Goal: Use online tool/utility: Utilize a website feature to perform a specific function

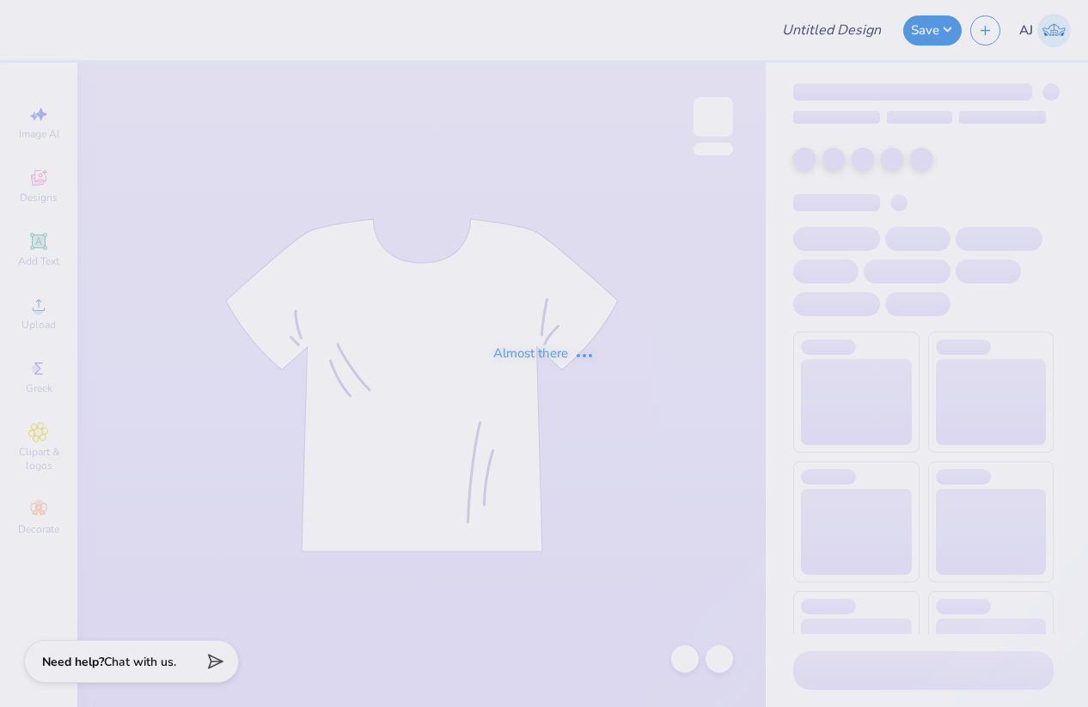
type input "[PERSON_NAME] : [GEOGRAPHIC_DATA]"
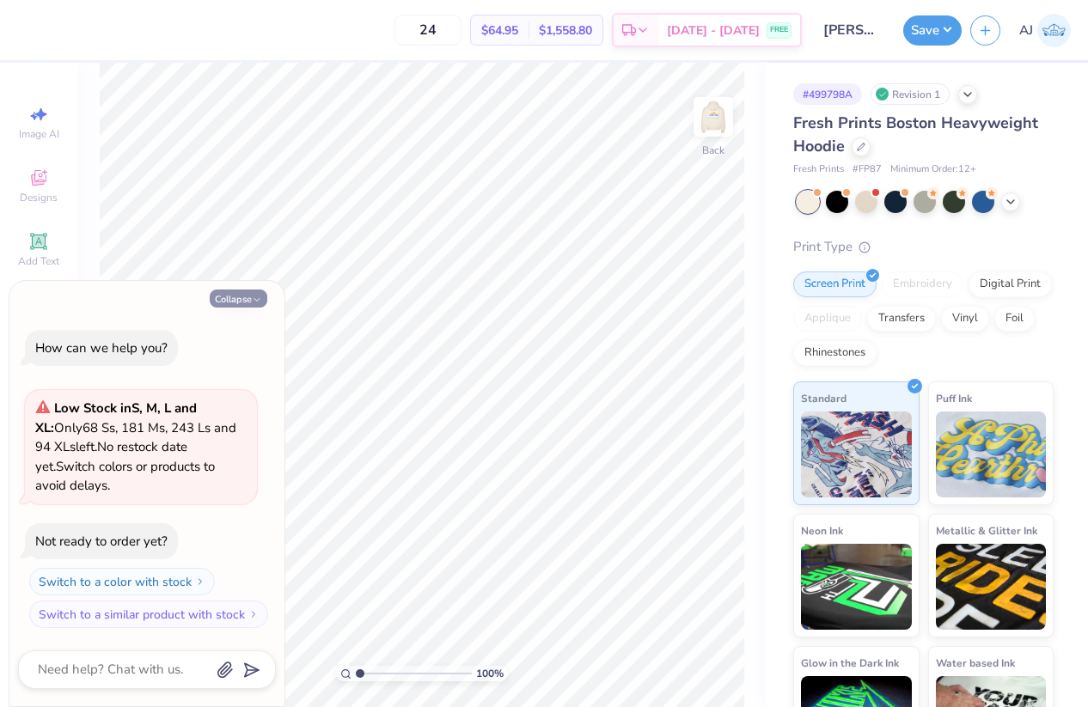
click at [254, 290] on button "Collapse" at bounding box center [239, 299] width 58 height 18
type textarea "x"
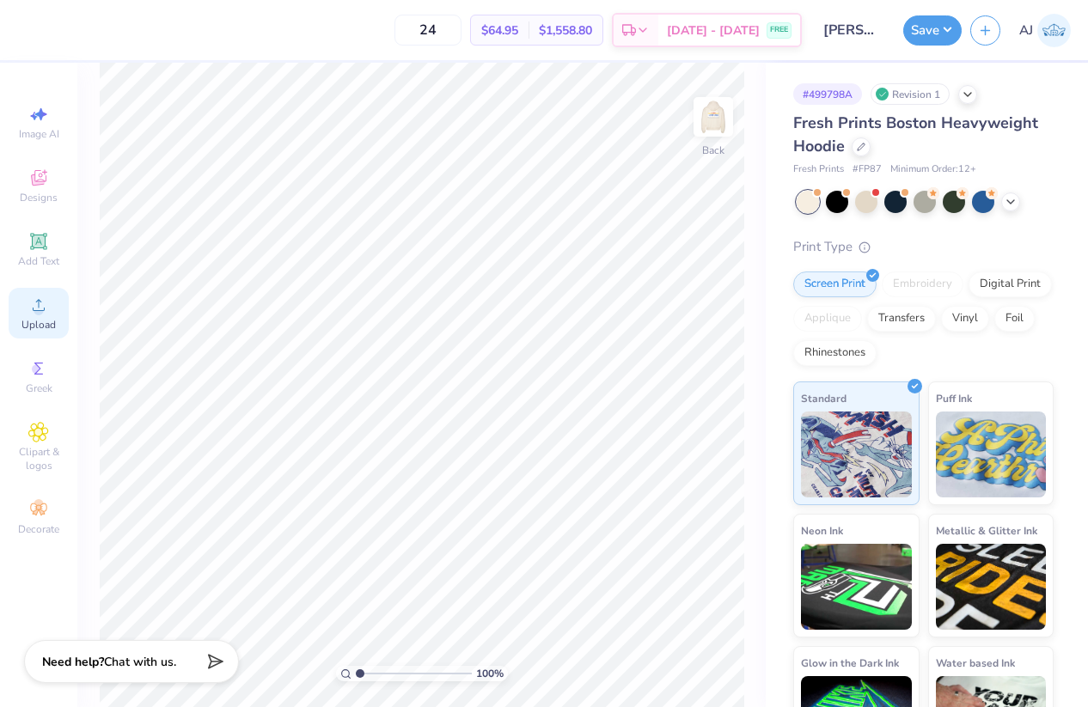
click at [57, 307] on div "Upload" at bounding box center [39, 313] width 60 height 51
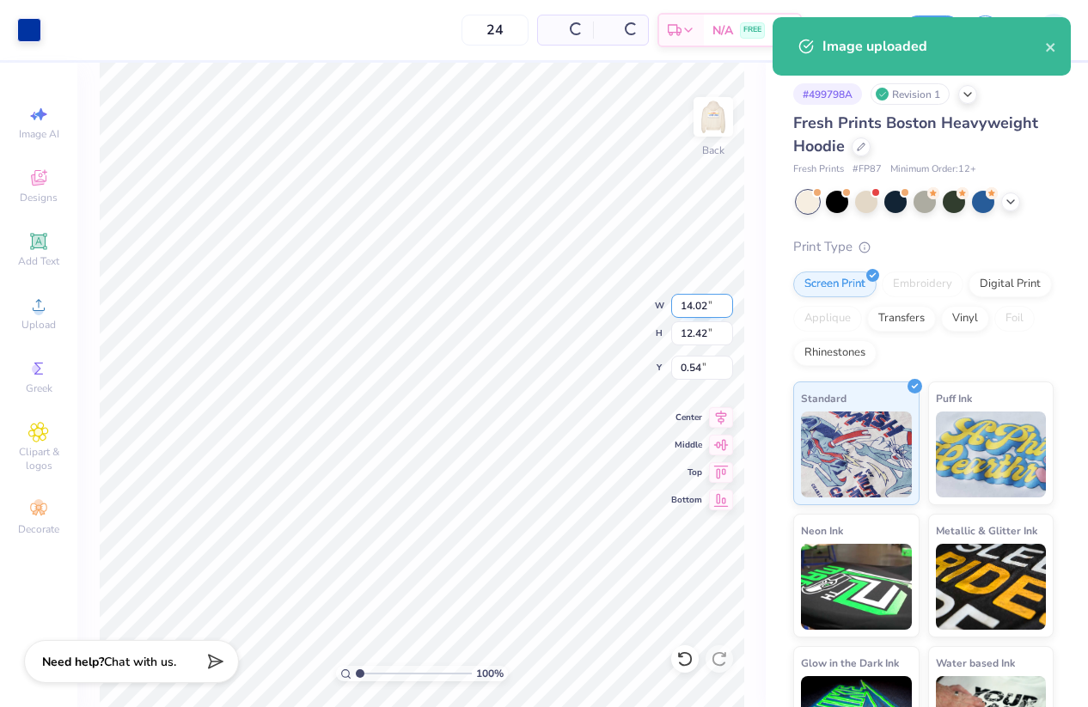
click at [691, 309] on input "14.02" at bounding box center [702, 306] width 62 height 24
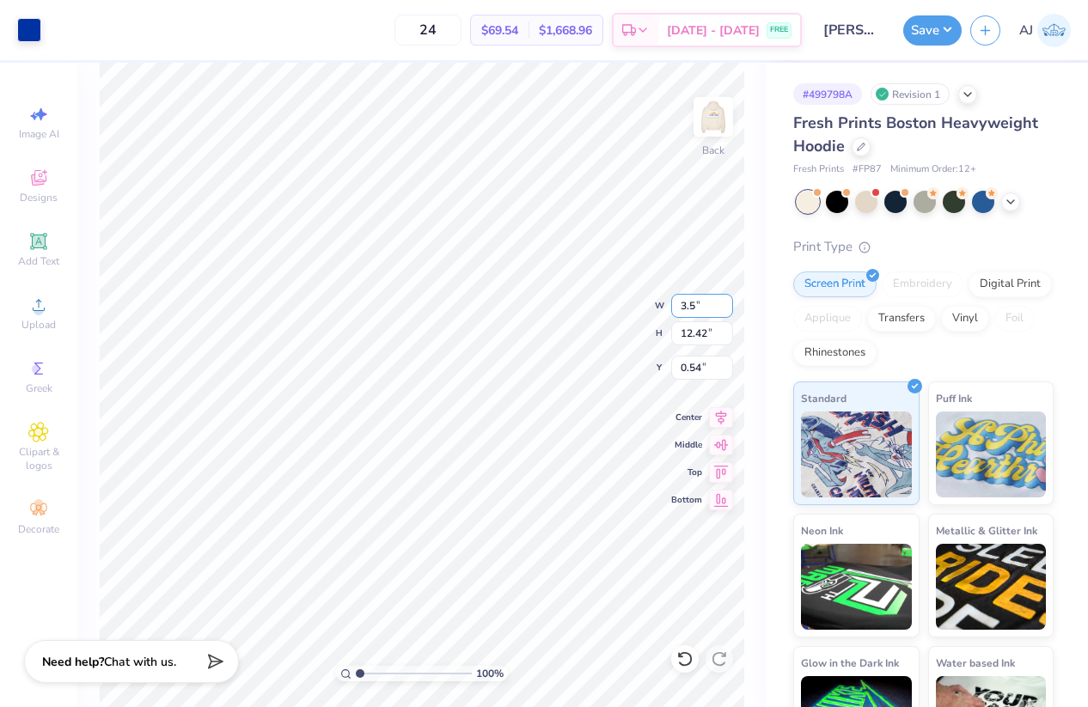
type input "3.50"
type input "3.10"
click at [697, 363] on input "5.20" at bounding box center [702, 368] width 62 height 24
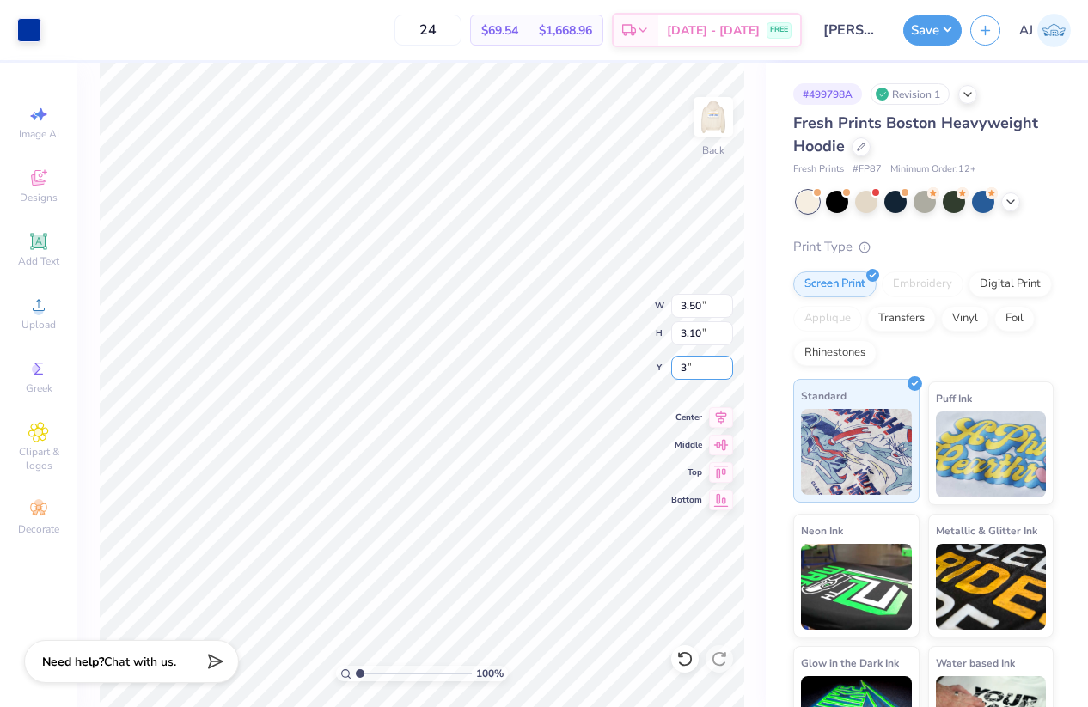
type input "3.00"
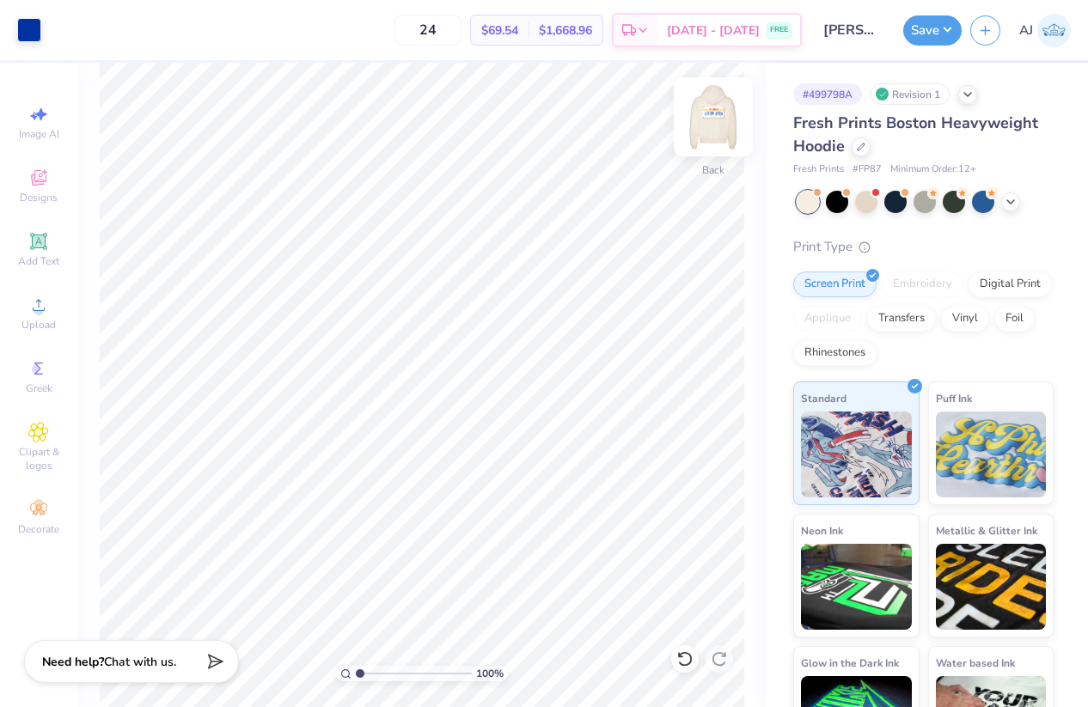
click at [704, 130] on img at bounding box center [713, 117] width 69 height 69
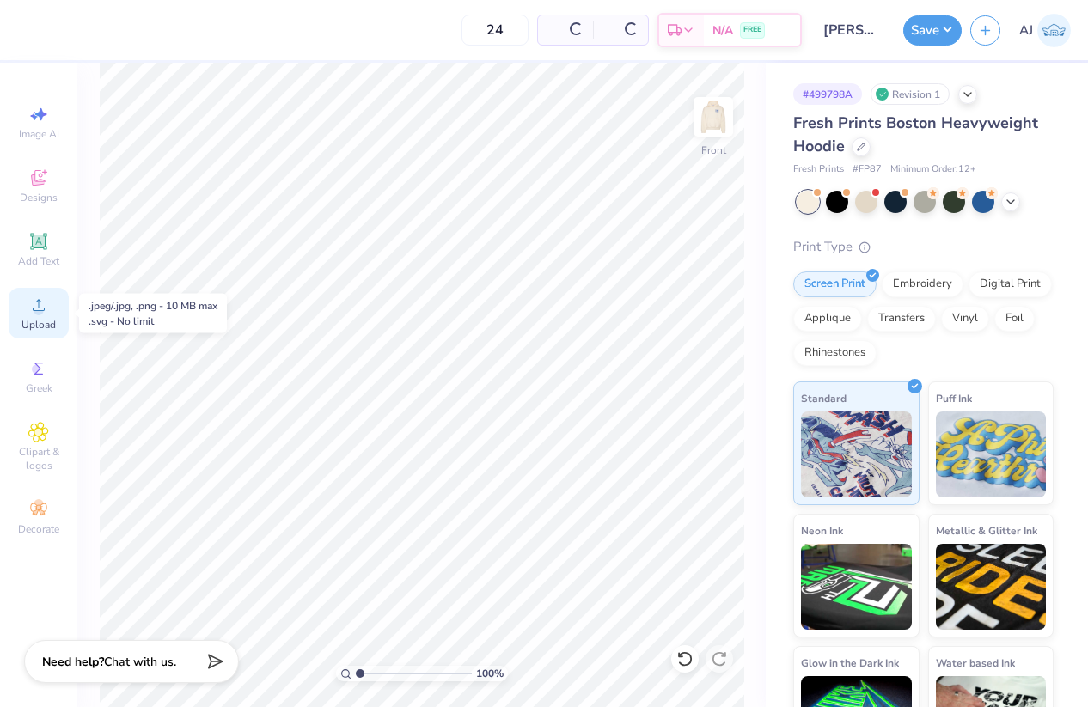
click at [45, 314] on icon at bounding box center [38, 305] width 21 height 21
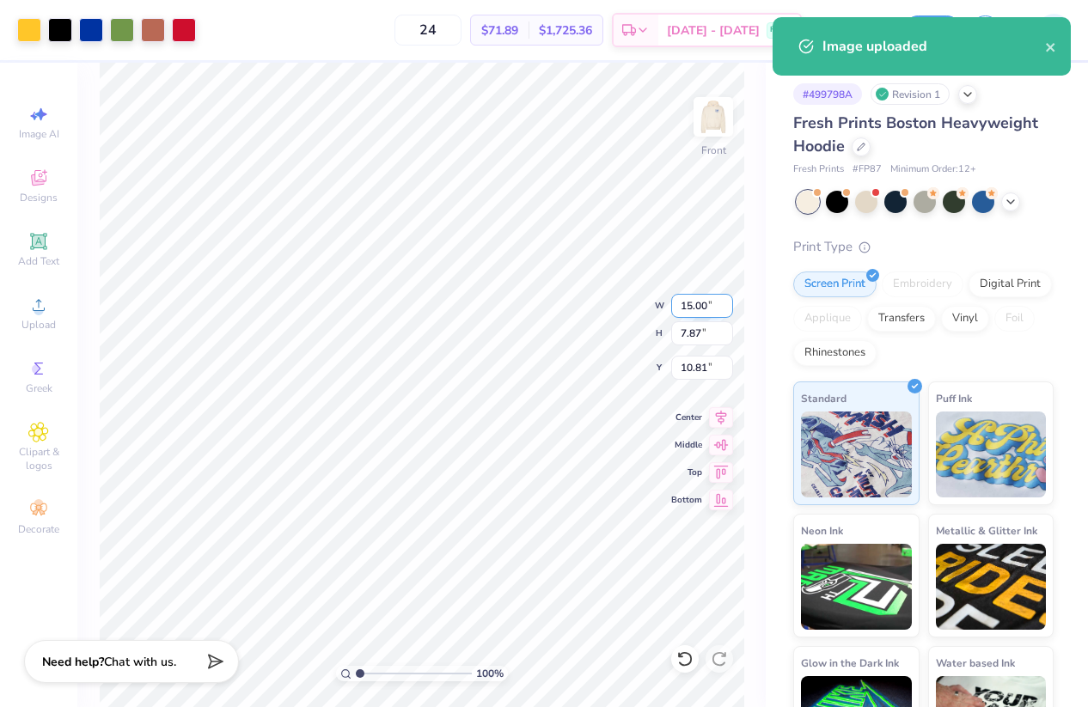
click at [695, 313] on input "15.00" at bounding box center [702, 306] width 62 height 24
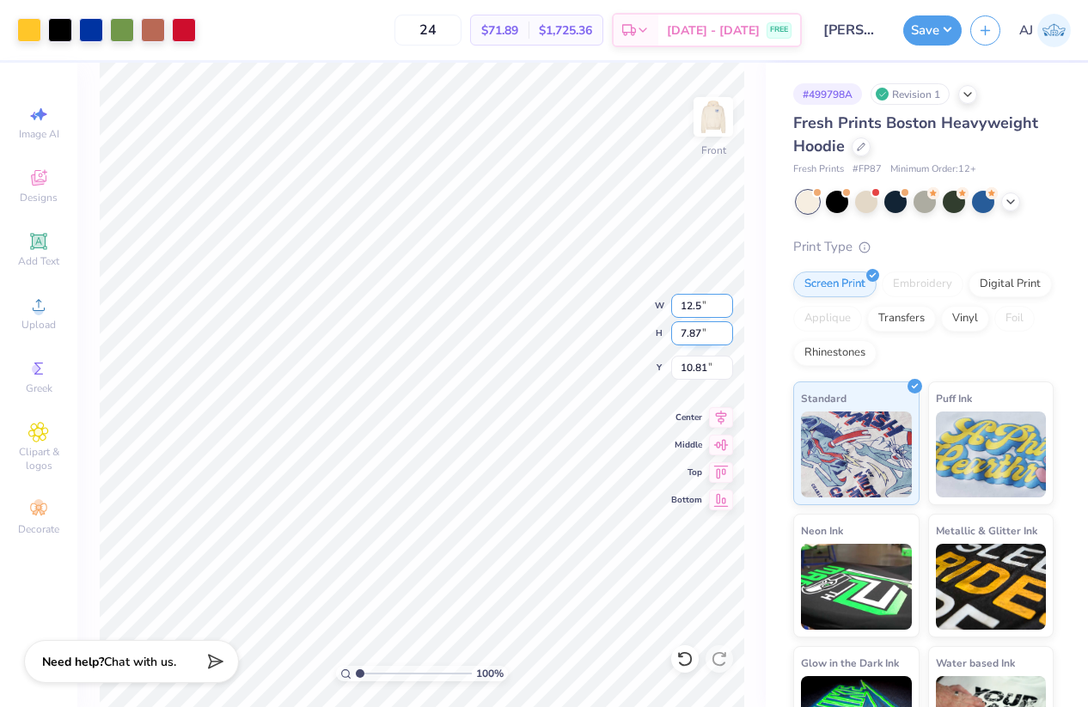
type input "12.50"
type input "6.56"
click at [694, 363] on input "11.47" at bounding box center [702, 368] width 62 height 24
click at [694, 364] on input "11.47" at bounding box center [702, 368] width 62 height 24
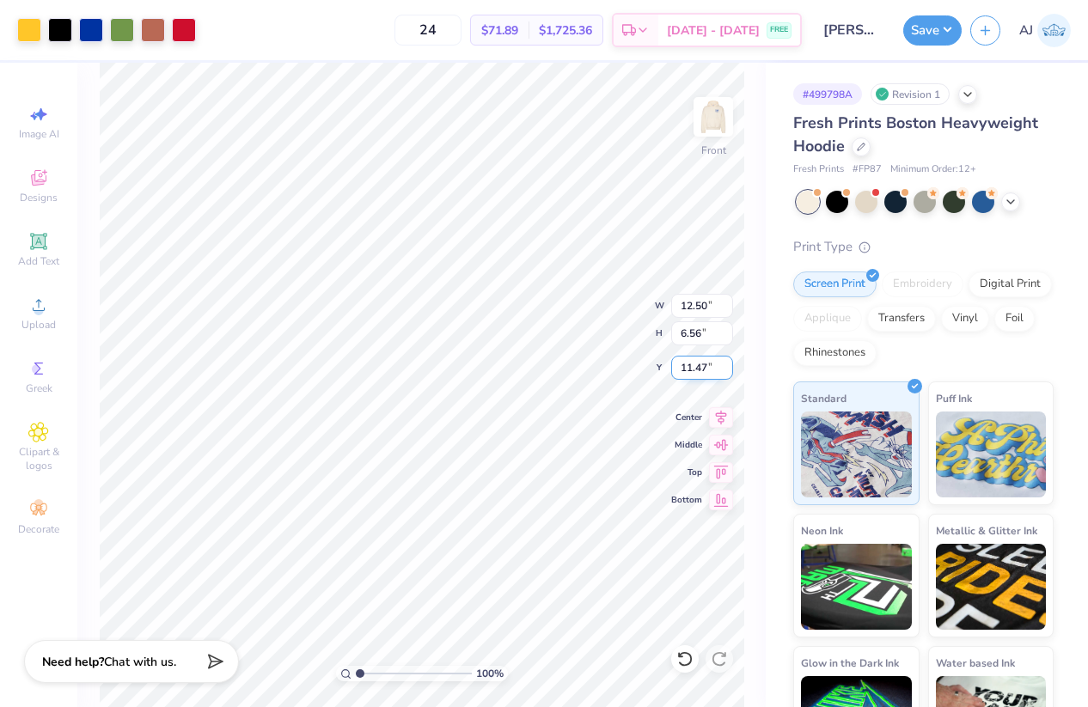
click at [694, 364] on input "11.47" at bounding box center [702, 368] width 62 height 24
type input "6.00"
click at [949, 29] on button "Save" at bounding box center [932, 28] width 58 height 30
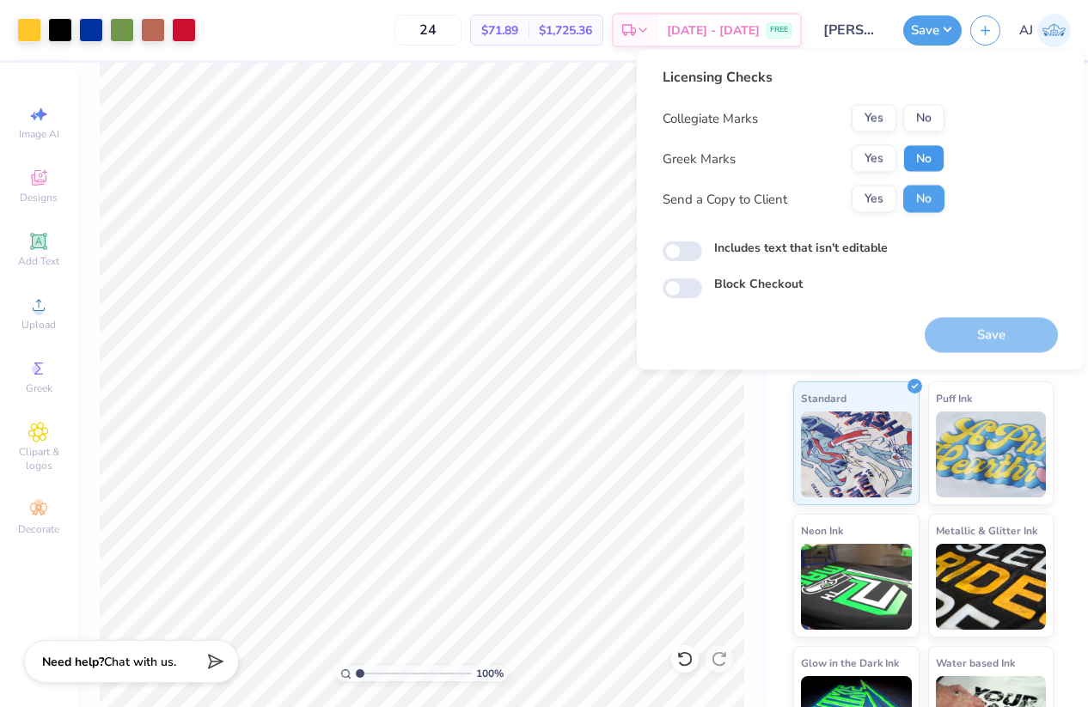
click at [916, 161] on button "No" at bounding box center [923, 159] width 41 height 28
drag, startPoint x: 919, startPoint y: 139, endPoint x: 922, endPoint y: 118, distance: 21.6
click at [922, 118] on button "No" at bounding box center [923, 119] width 41 height 28
click at [667, 253] on input "Includes text that isn't editable" at bounding box center [683, 252] width 40 height 21
checkbox input "true"
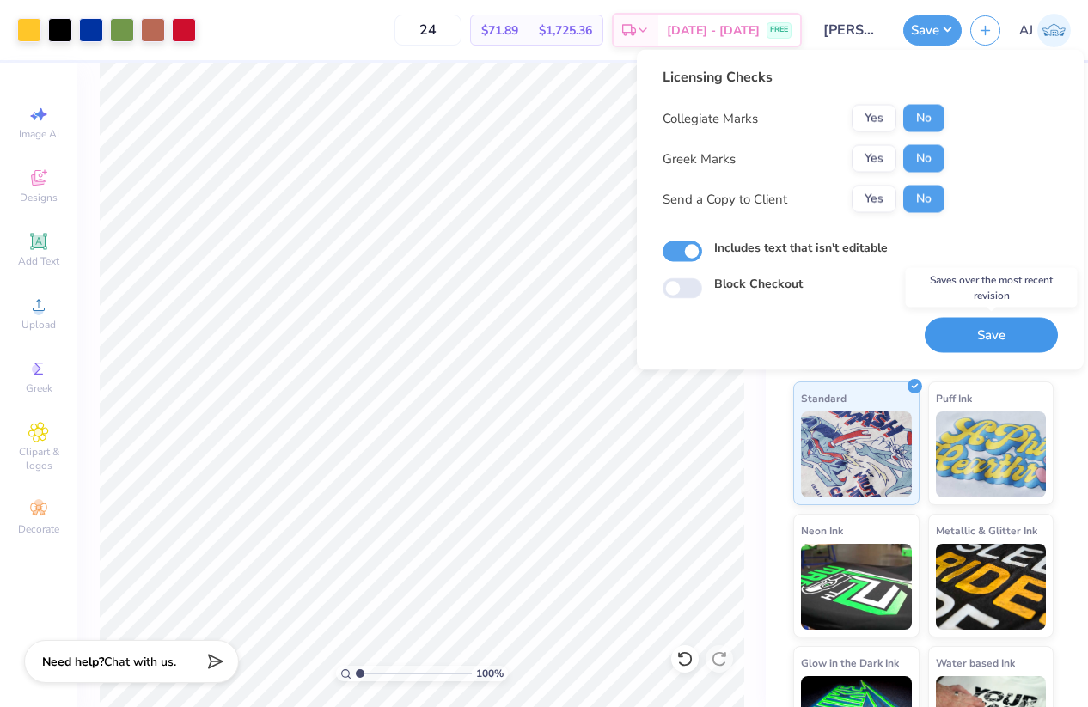
click at [945, 340] on button "Save" at bounding box center [991, 335] width 133 height 35
